Goal: Book appointment/travel/reservation

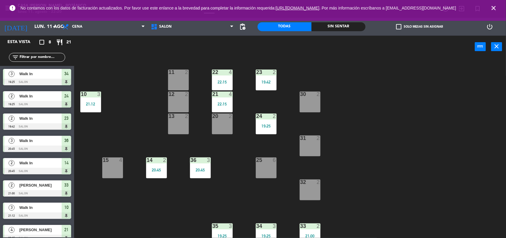
scroll to position [5, 0]
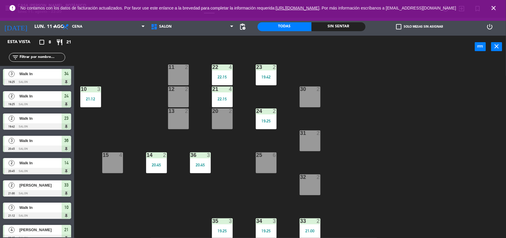
drag, startPoint x: 490, startPoint y: 8, endPoint x: 493, endPoint y: 8, distance: 3.3
click at [489, 8] on span "close" at bounding box center [494, 8] width 16 height 16
click at [493, 8] on icon "close" at bounding box center [493, 7] width 7 height 7
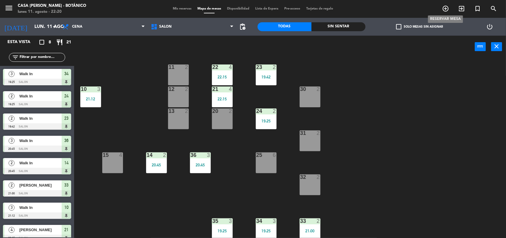
click at [447, 4] on span "add_circle_outline" at bounding box center [446, 9] width 16 height 10
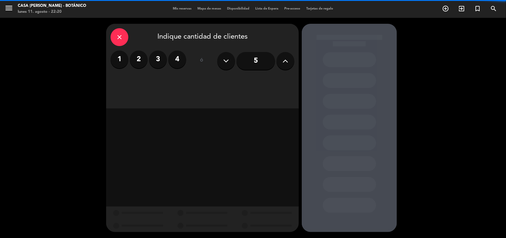
click at [284, 58] on icon at bounding box center [286, 60] width 6 height 9
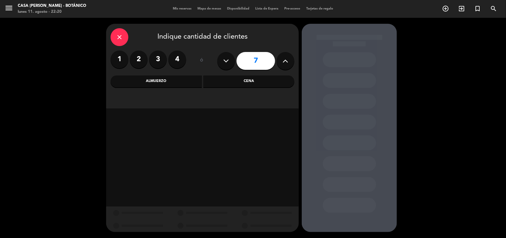
click at [145, 80] on div "Almuerzo" at bounding box center [156, 81] width 91 height 12
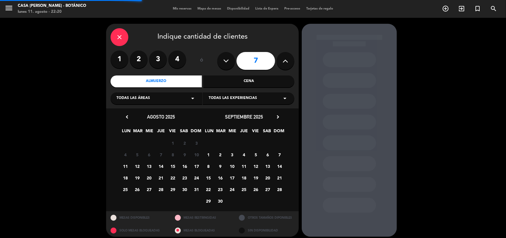
click at [148, 97] on span "Todas las áreas" at bounding box center [134, 98] width 34 height 6
click at [146, 111] on div "SALON" at bounding box center [157, 113] width 80 height 6
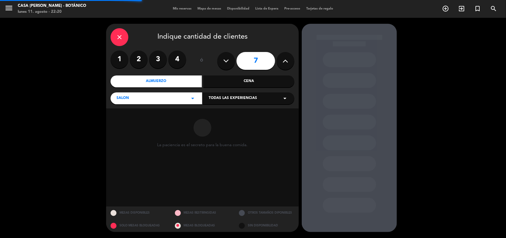
click at [228, 99] on span "Todas las experiencias" at bounding box center [233, 98] width 48 height 6
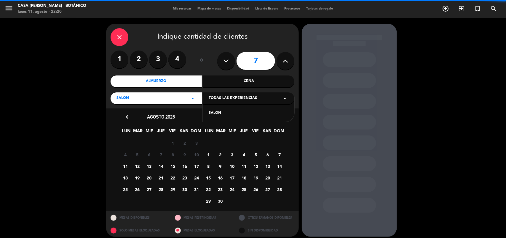
click at [223, 111] on div "SALON" at bounding box center [249, 113] width 80 height 6
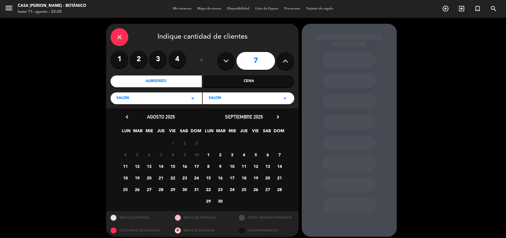
click at [123, 174] on span "18" at bounding box center [126, 178] width 10 height 10
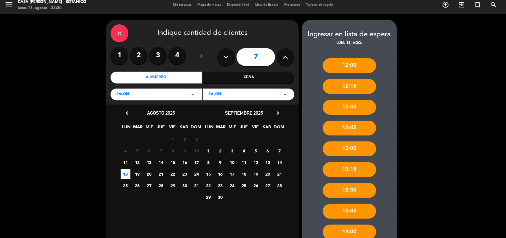
scroll to position [63, 0]
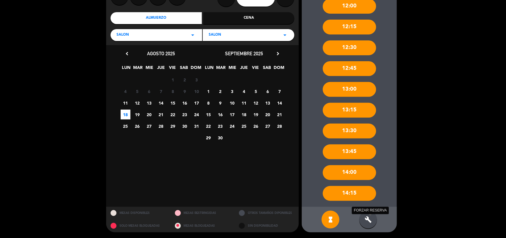
click at [369, 214] on div "build FORZAR RESERVA" at bounding box center [369, 219] width 18 height 18
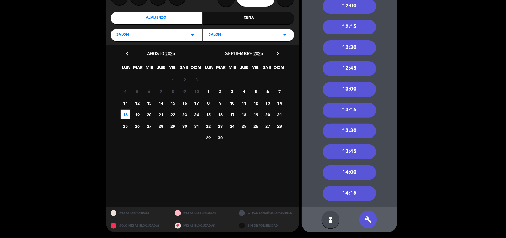
click at [366, 94] on div "13:00" at bounding box center [349, 89] width 53 height 15
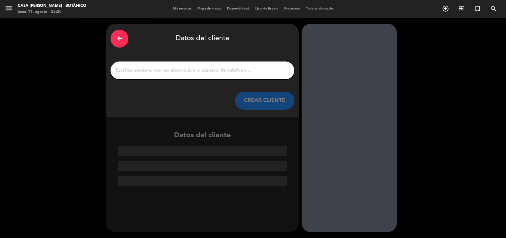
scroll to position [0, 0]
click at [124, 42] on div "arrow_back" at bounding box center [120, 39] width 18 height 18
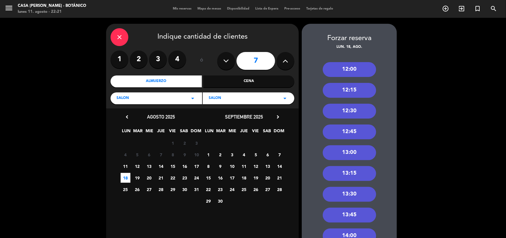
click at [346, 153] on div "13:00" at bounding box center [349, 152] width 53 height 15
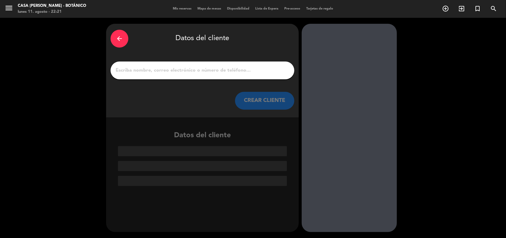
click at [212, 58] on div "arrow_back Datos del cliente CREAR CLIENTE" at bounding box center [202, 70] width 193 height 93
click at [216, 67] on input "1" at bounding box center [202, 70] width 175 height 8
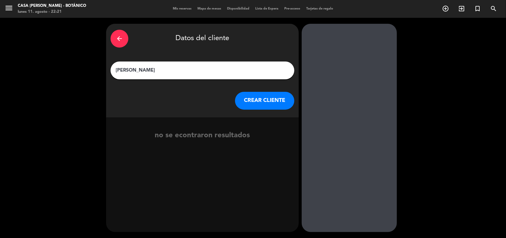
type input "[PERSON_NAME]"
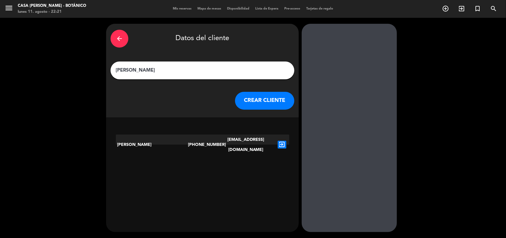
click at [258, 103] on button "CREAR CLIENTE" at bounding box center [264, 101] width 59 height 18
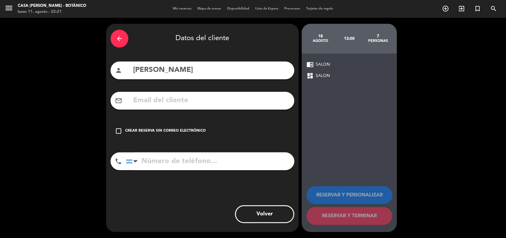
click at [131, 131] on div "Crear reserva sin correo electrónico" at bounding box center [165, 131] width 81 height 6
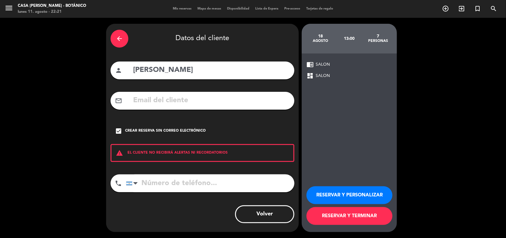
click at [200, 183] on input "tel" at bounding box center [210, 183] width 169 height 18
paste input "[PHONE_NUMBER]"
drag, startPoint x: 156, startPoint y: 183, endPoint x: 0, endPoint y: 182, distance: 156.1
click at [1, 186] on div "arrow_back Datos del cliente person [PERSON_NAME] mail_outline check_box Crear …" at bounding box center [253, 128] width 506 height 220
drag, startPoint x: 145, startPoint y: 183, endPoint x: 88, endPoint y: 195, distance: 58.2
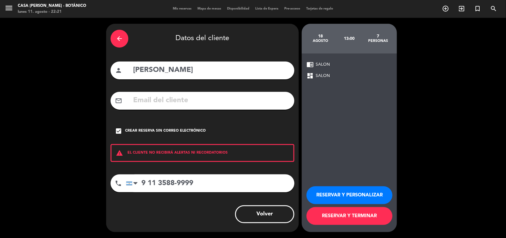
click at [85, 193] on div "arrow_back Datos del cliente person [PERSON_NAME] mail_outline check_box Crear …" at bounding box center [253, 128] width 506 height 220
type input "[PHONE_NUMBER]"
click at [359, 217] on button "RESERVAR Y TERMINAR" at bounding box center [350, 216] width 86 height 18
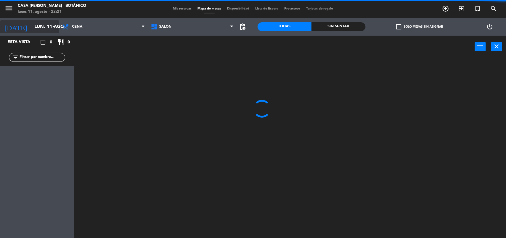
click at [39, 26] on input "lun. 11 ago." at bounding box center [62, 27] width 63 height 12
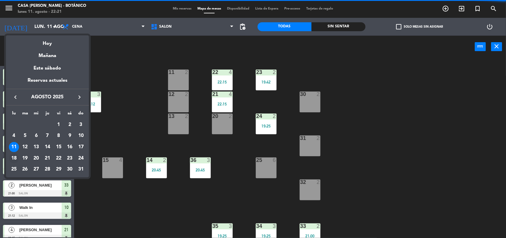
click at [16, 156] on div "18" at bounding box center [14, 158] width 10 height 10
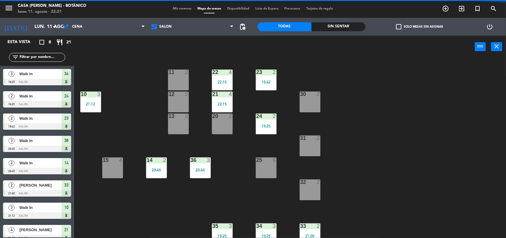
type input "lun. 18 ago."
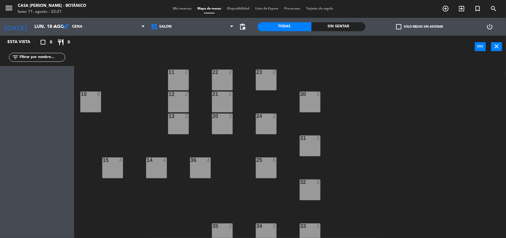
click at [176, 6] on div "Mis reservas Mapa de mesas Disponibilidad Lista de Espera Pre-acceso Tarjetas d…" at bounding box center [253, 8] width 166 height 5
drag, startPoint x: 61, startPoint y: 31, endPoint x: 68, endPoint y: 32, distance: 6.8
click at [60, 31] on span "Cena" at bounding box center [103, 26] width 89 height 13
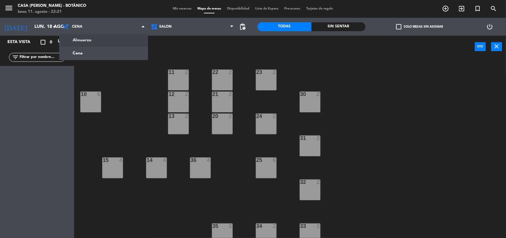
click at [106, 43] on ng-component "menu Casa [PERSON_NAME] - Botánico lunes 11. agosto - 22:21 Mis reservas Mapa d…" at bounding box center [253, 119] width 506 height 238
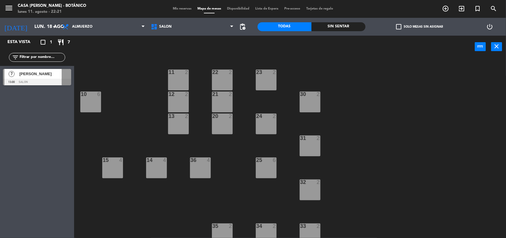
click at [32, 73] on span "[PERSON_NAME]" at bounding box center [40, 74] width 42 height 6
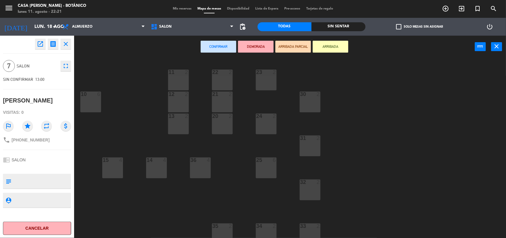
click at [42, 45] on icon "open_in_new" at bounding box center [40, 43] width 7 height 7
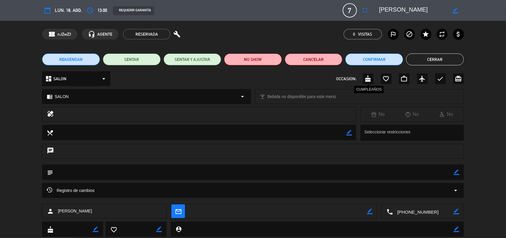
click at [367, 81] on icon "cake" at bounding box center [368, 78] width 7 height 7
click at [457, 174] on icon "border_color" at bounding box center [457, 172] width 6 height 6
click at [397, 176] on textarea at bounding box center [253, 171] width 401 height 15
type textarea "v"
type textarea "cumple [PERSON_NAME]"
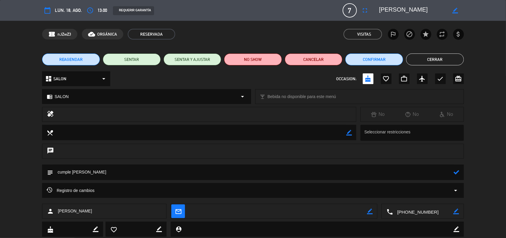
click at [456, 170] on icon at bounding box center [457, 172] width 6 height 6
click at [431, 54] on button "Cerrar" at bounding box center [435, 59] width 58 height 12
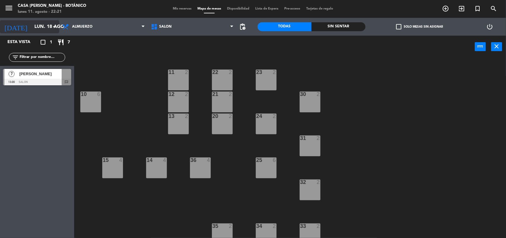
click at [39, 23] on input "lun. 18 ago." at bounding box center [62, 27] width 63 height 12
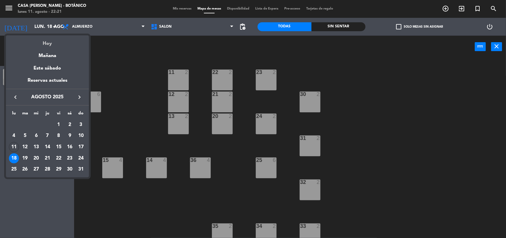
click at [39, 38] on div "Hoy" at bounding box center [47, 41] width 83 height 12
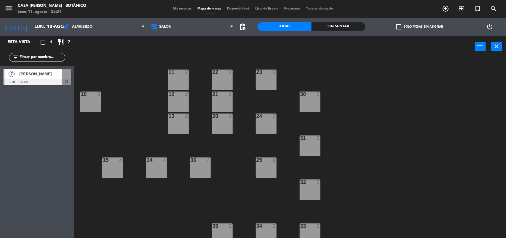
type input "lun. 11 ago."
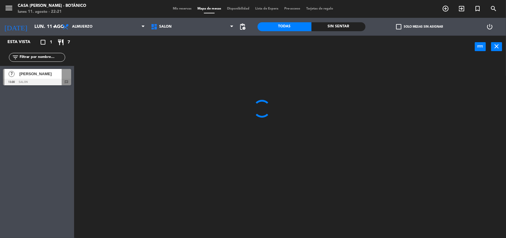
click at [76, 34] on div "Almuerzo Cena Almuerzo Almuerzo Cena" at bounding box center [103, 27] width 89 height 18
click at [83, 30] on span "Almuerzo" at bounding box center [103, 26] width 89 height 13
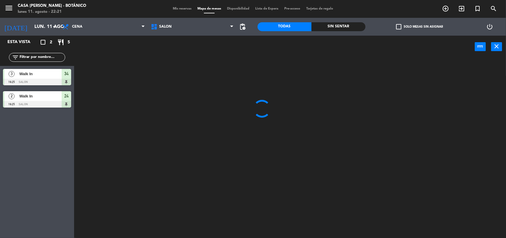
click at [94, 52] on ng-component "menu Casa [PERSON_NAME] - Botánico lunes 11. agosto - 22:21 Mis reservas Mapa d…" at bounding box center [253, 119] width 506 height 238
